Goal: Information Seeking & Learning: Learn about a topic

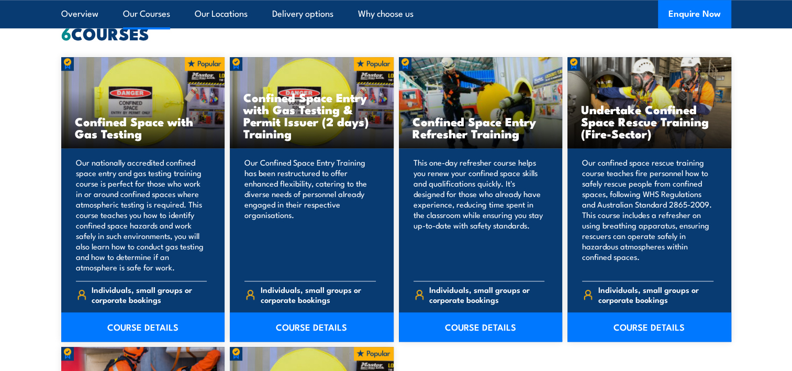
scroll to position [838, 0]
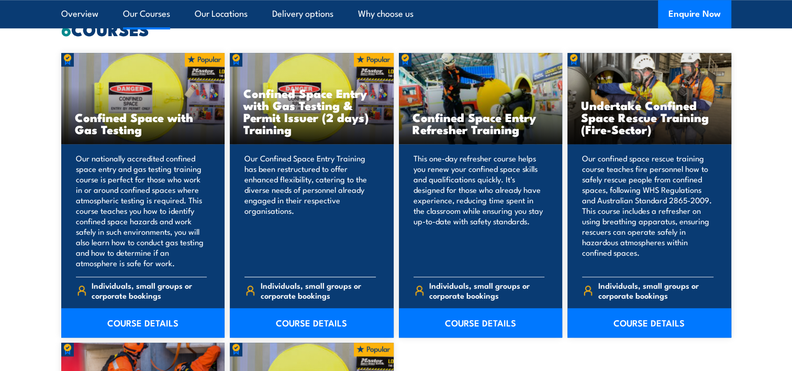
drag, startPoint x: 263, startPoint y: 90, endPoint x: 372, endPoint y: 132, distance: 117.1
click at [372, 132] on h3 "Confined Space Entry with Gas Testing & Permit Issuer (2 days) Training" at bounding box center [311, 111] width 137 height 48
click at [344, 226] on p "Our Confined Space Entry Training has been restructured to offer enhanced flexi…" at bounding box center [309, 210] width 131 height 115
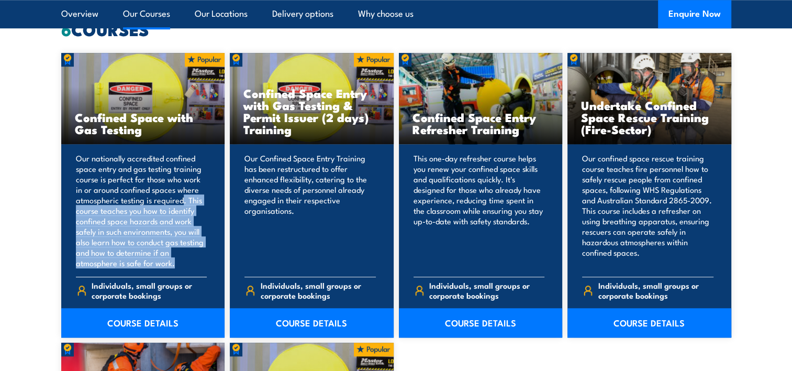
drag, startPoint x: 183, startPoint y: 200, endPoint x: 187, endPoint y: 264, distance: 63.5
click at [187, 264] on p "Our nationally accredited confined space entry and gas testing training course …" at bounding box center [141, 210] width 131 height 115
click at [113, 245] on p "Our nationally accredited confined space entry and gas testing training course …" at bounding box center [141, 210] width 131 height 115
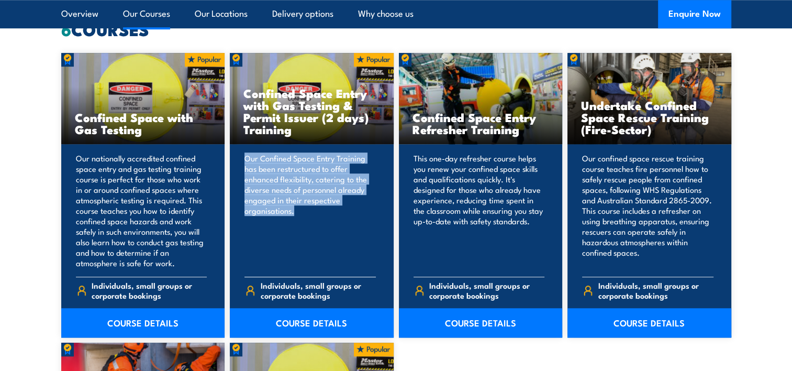
drag, startPoint x: 244, startPoint y: 158, endPoint x: 337, endPoint y: 240, distance: 124.2
click at [337, 240] on p "Our Confined Space Entry Training has been restructured to offer enhanced flexi…" at bounding box center [309, 210] width 131 height 115
drag, startPoint x: 337, startPoint y: 240, endPoint x: 305, endPoint y: 249, distance: 33.1
click at [305, 249] on p "Our Confined Space Entry Training has been restructured to offer enhanced flexi…" at bounding box center [309, 210] width 131 height 115
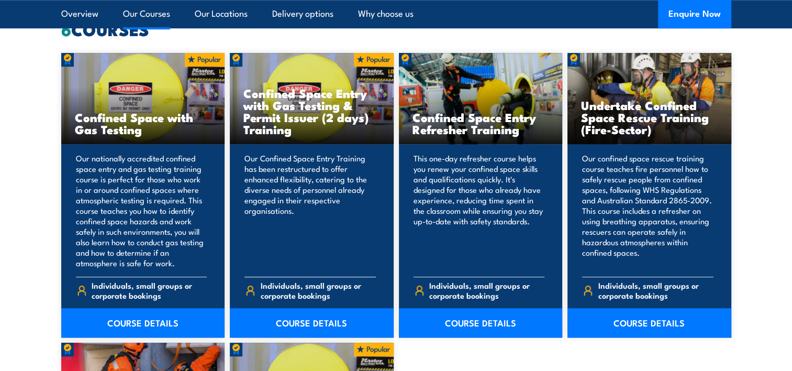
click at [314, 289] on span "Individuals, small groups or corporate bookings" at bounding box center [318, 290] width 115 height 20
click at [308, 98] on h3 "Confined Space Entry with Gas Testing & Permit Issuer (2 days) Training" at bounding box center [311, 111] width 137 height 48
click at [313, 322] on link "COURSE DETAILS" at bounding box center [312, 322] width 164 height 29
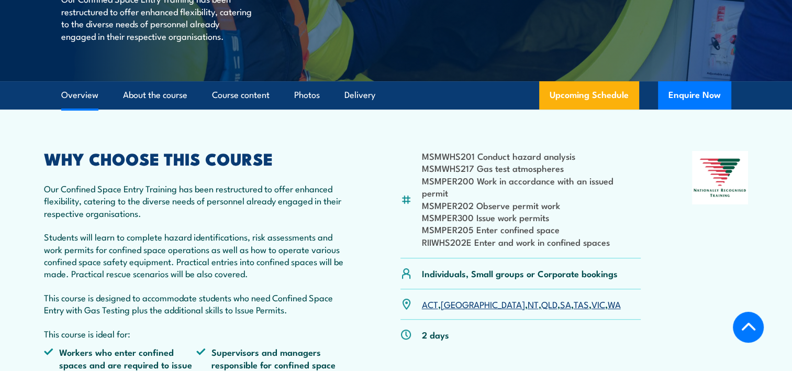
scroll to position [314, 0]
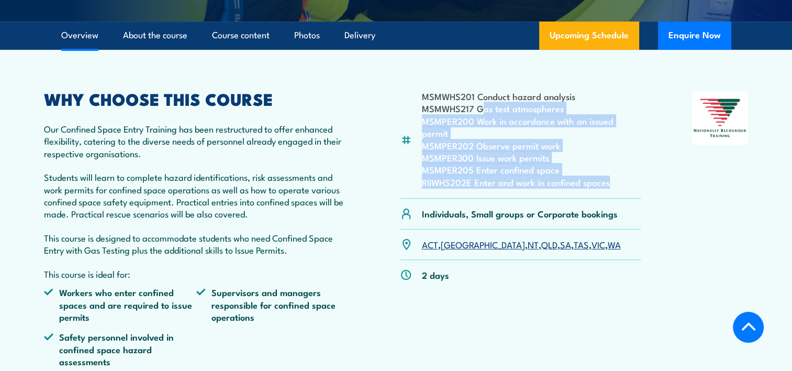
drag, startPoint x: 481, startPoint y: 121, endPoint x: 623, endPoint y: 191, distance: 157.8
click at [623, 191] on div "MSMWHS201 Conduct hazard analysis MSMWHS217 Gas test atmospheres MSMPER200 Work…" at bounding box center [520, 144] width 241 height 107
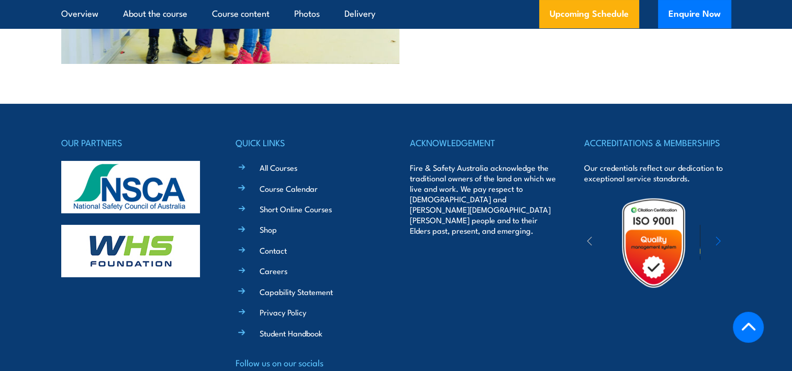
scroll to position [4096, 0]
